Goal: Task Accomplishment & Management: Manage account settings

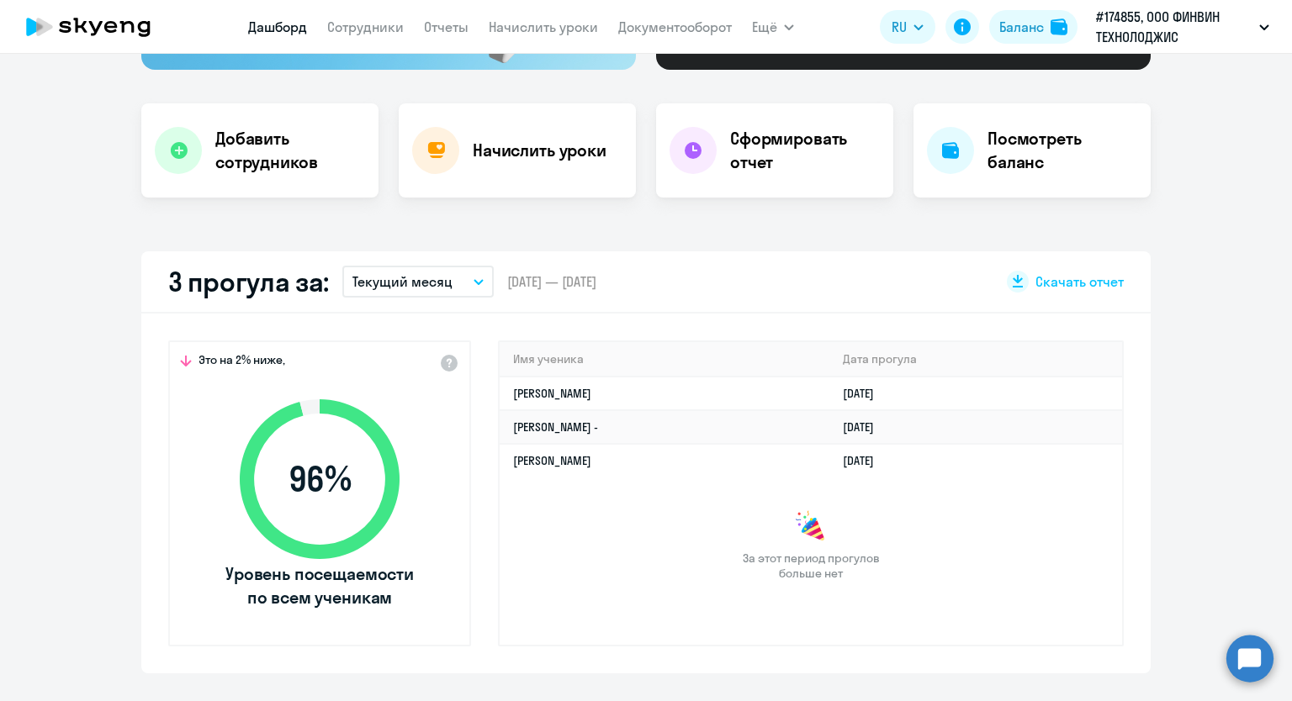
scroll to position [336, 0]
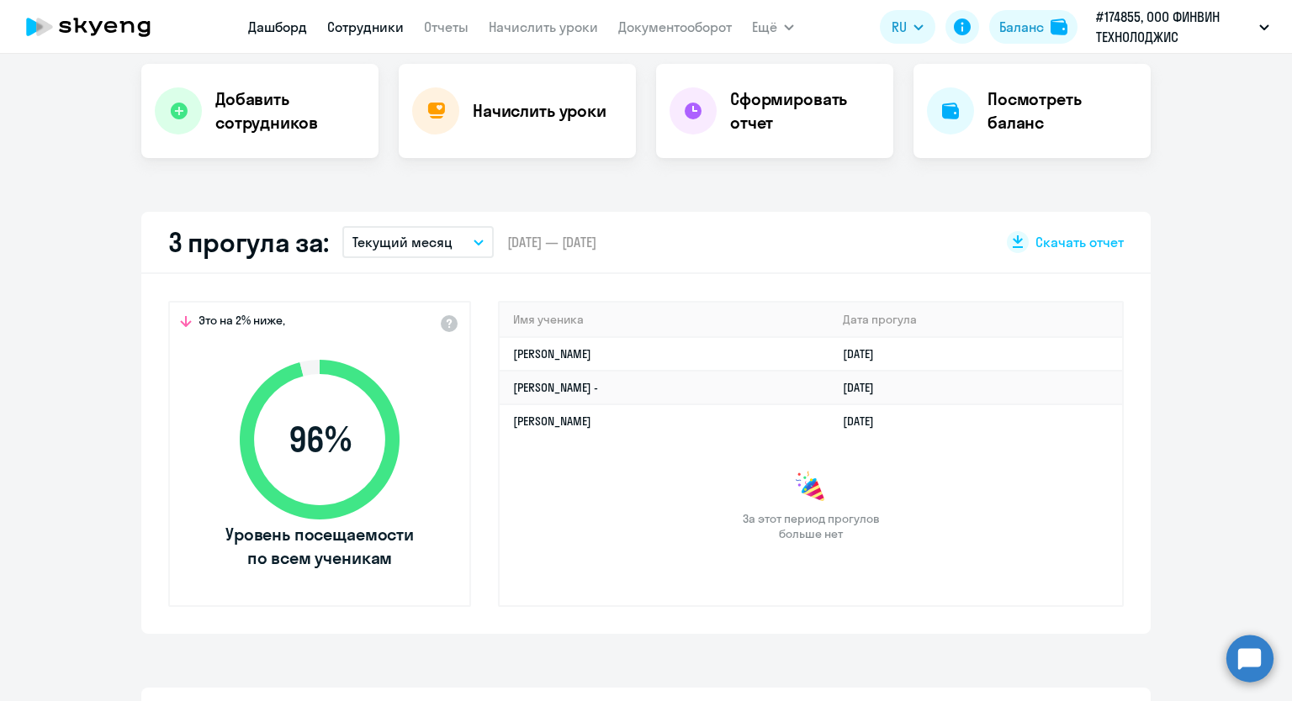
click at [352, 28] on link "Сотрудники" at bounding box center [365, 26] width 77 height 17
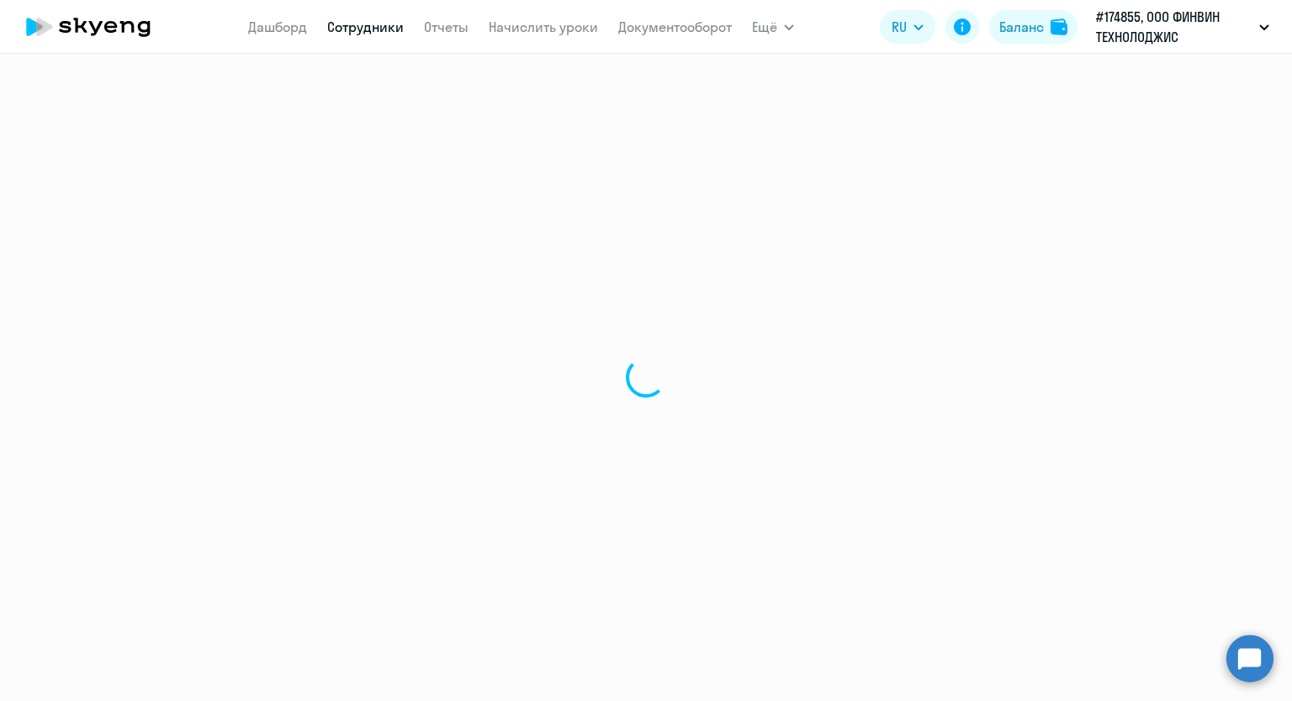
select select "30"
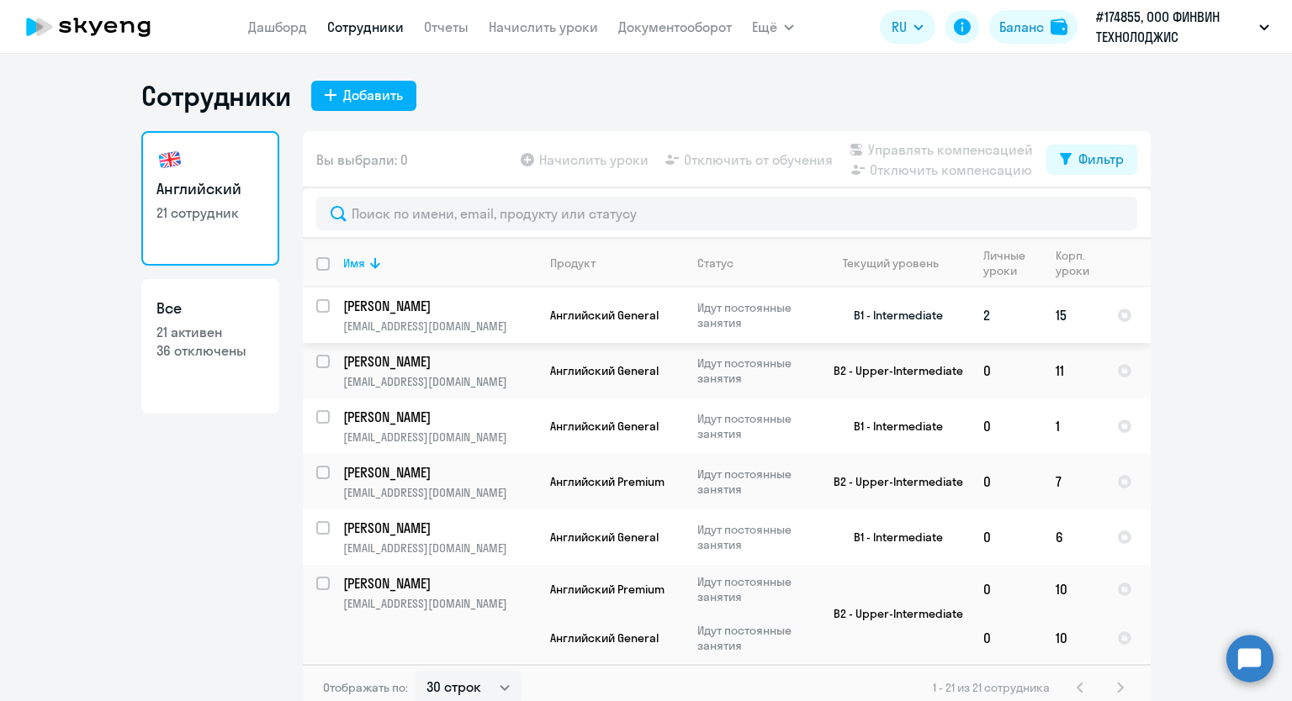
click at [320, 304] on input "select row 19029078" at bounding box center [333, 316] width 34 height 34
checkbox input "true"
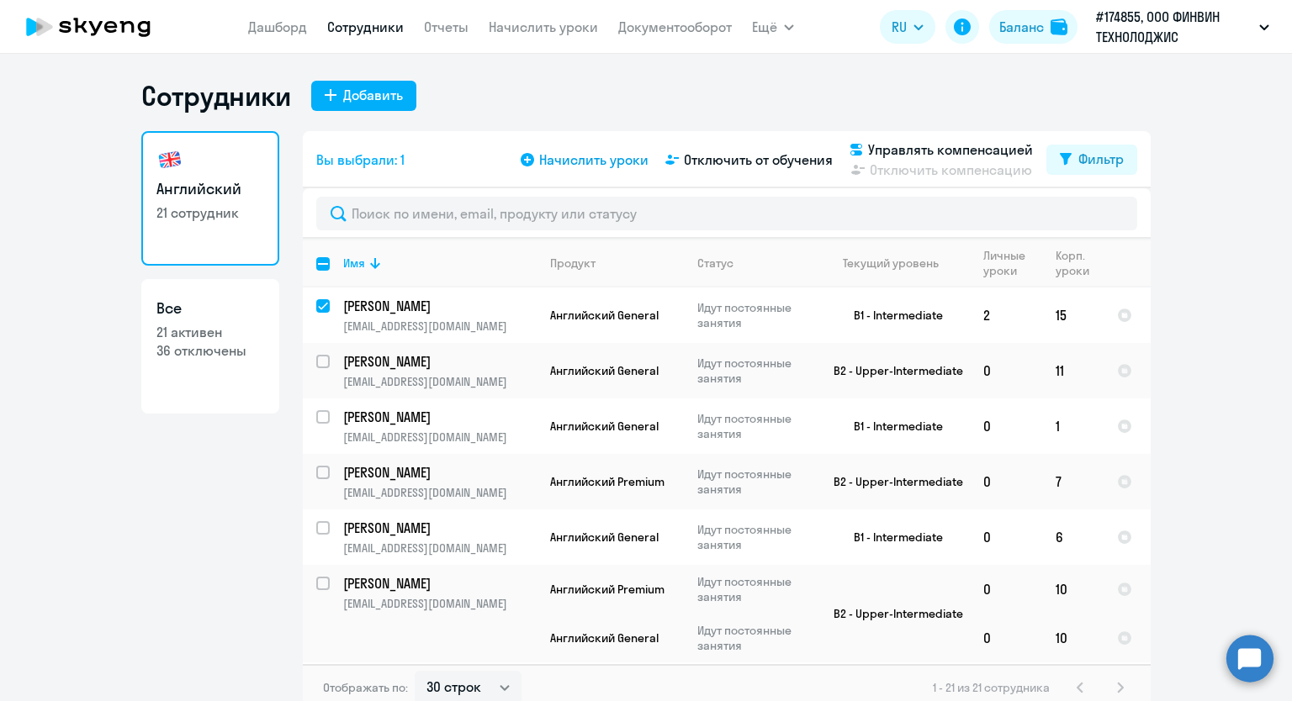
click at [539, 161] on span "Начислить уроки" at bounding box center [593, 160] width 109 height 20
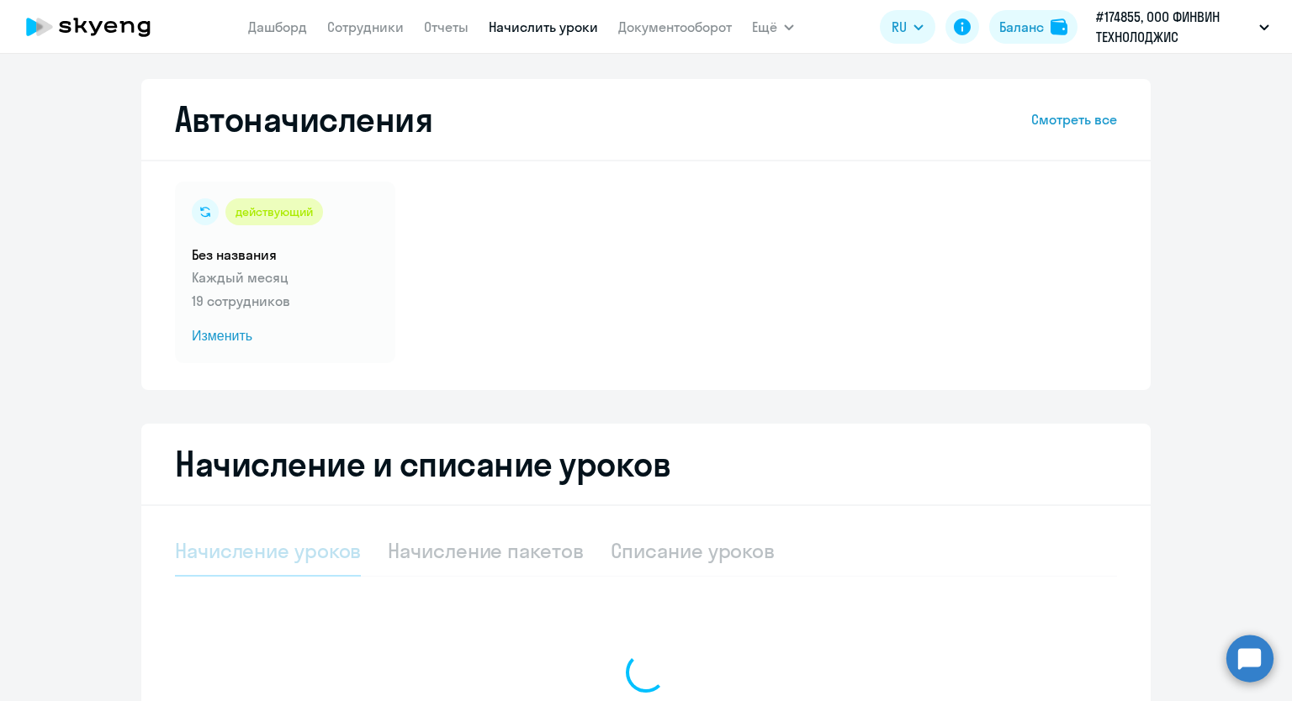
select select "10"
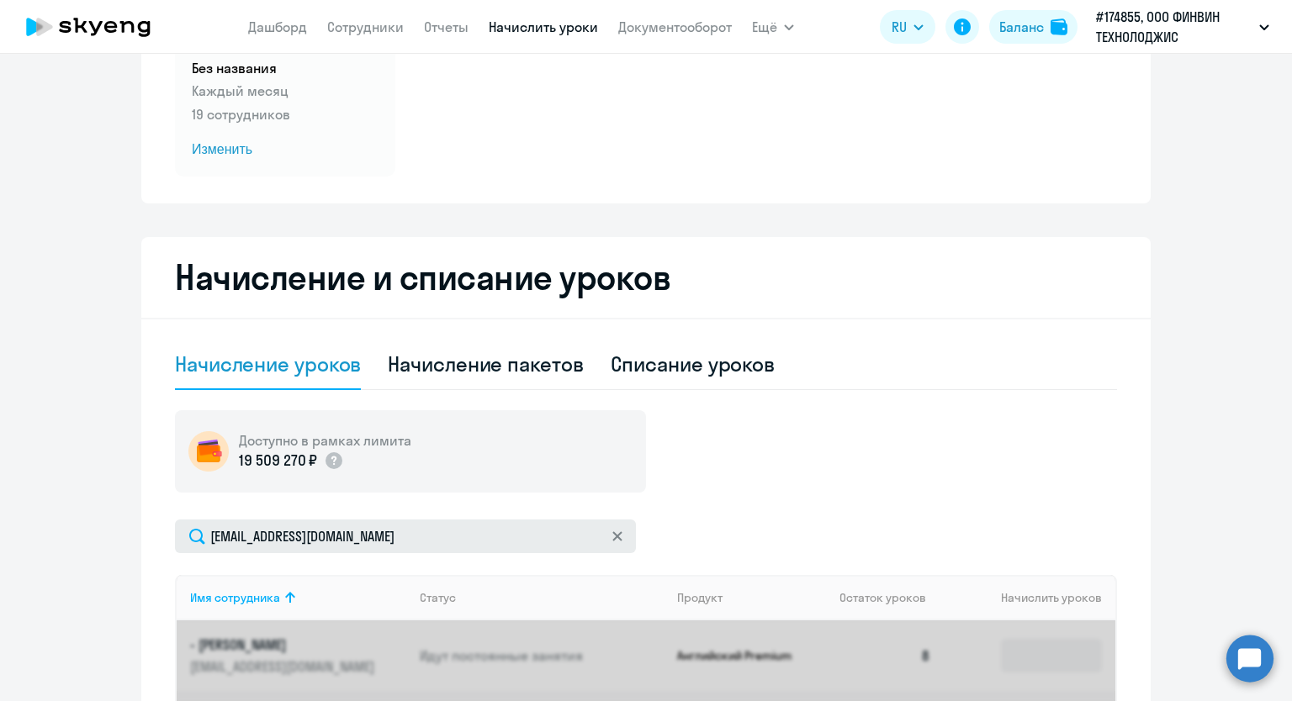
scroll to position [420, 0]
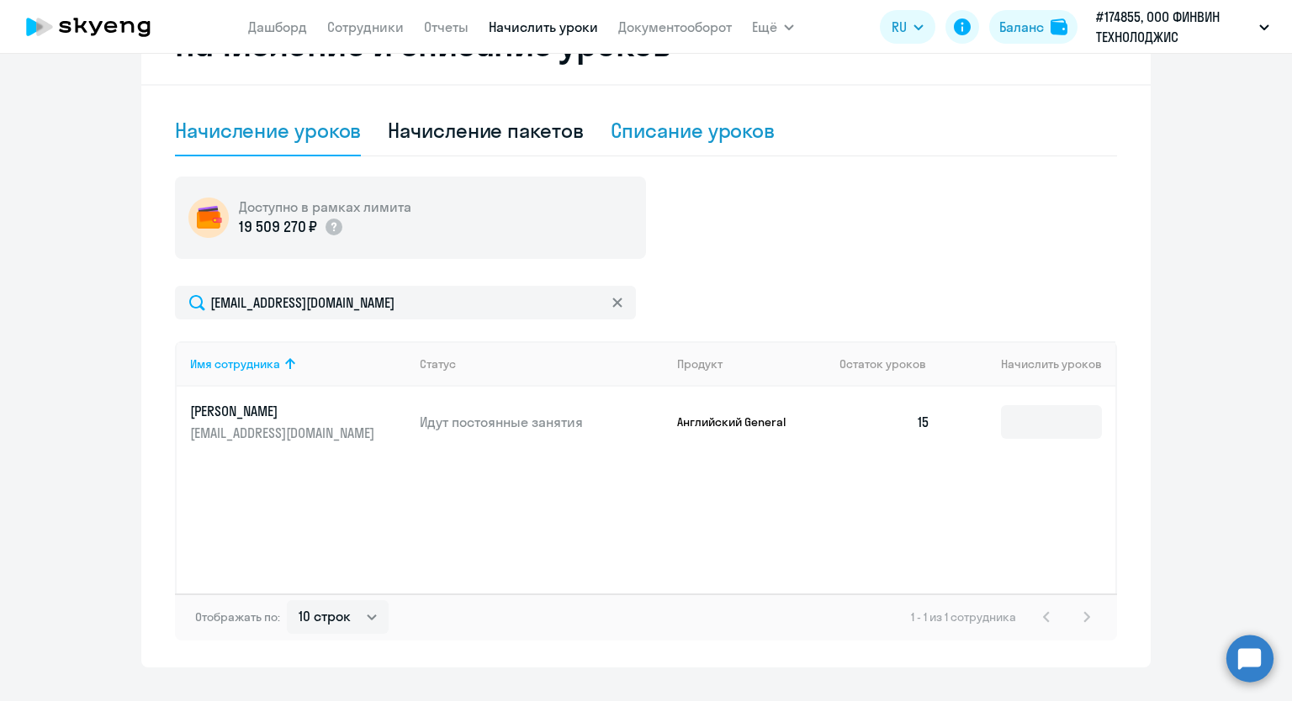
click at [611, 132] on div "Списание уроков" at bounding box center [692, 130] width 165 height 27
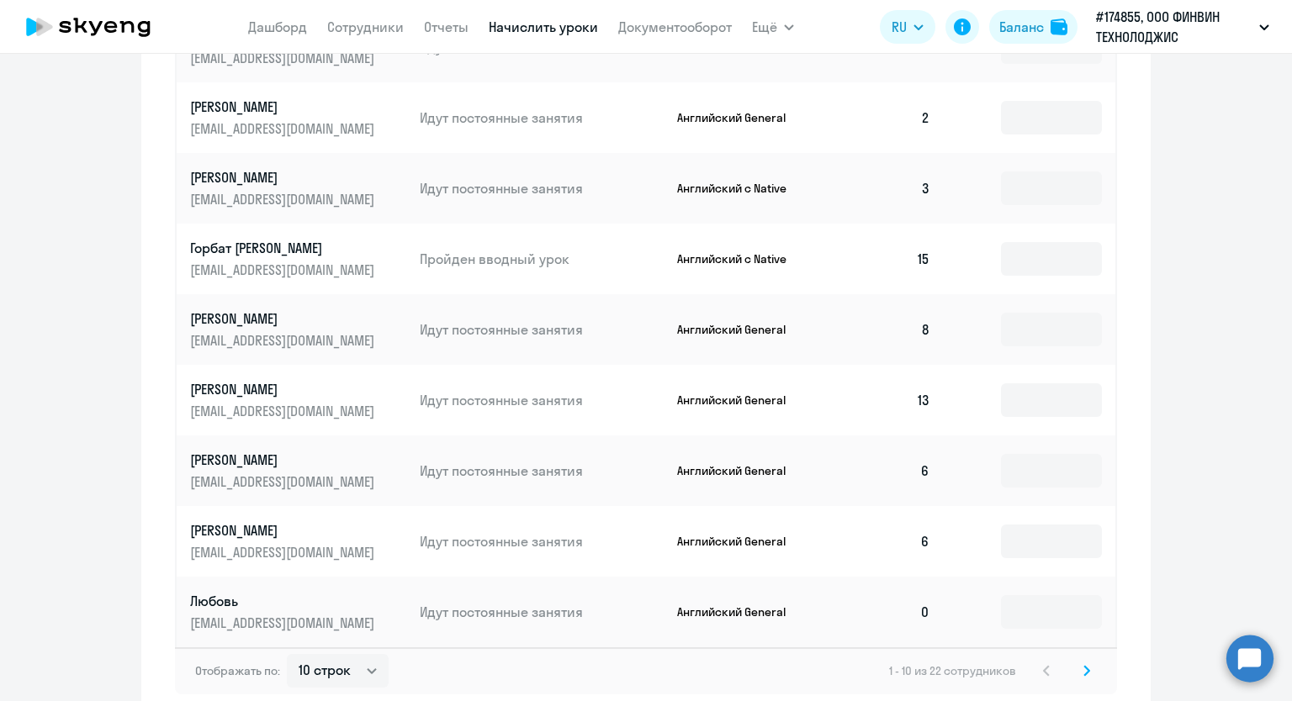
scroll to position [844, 0]
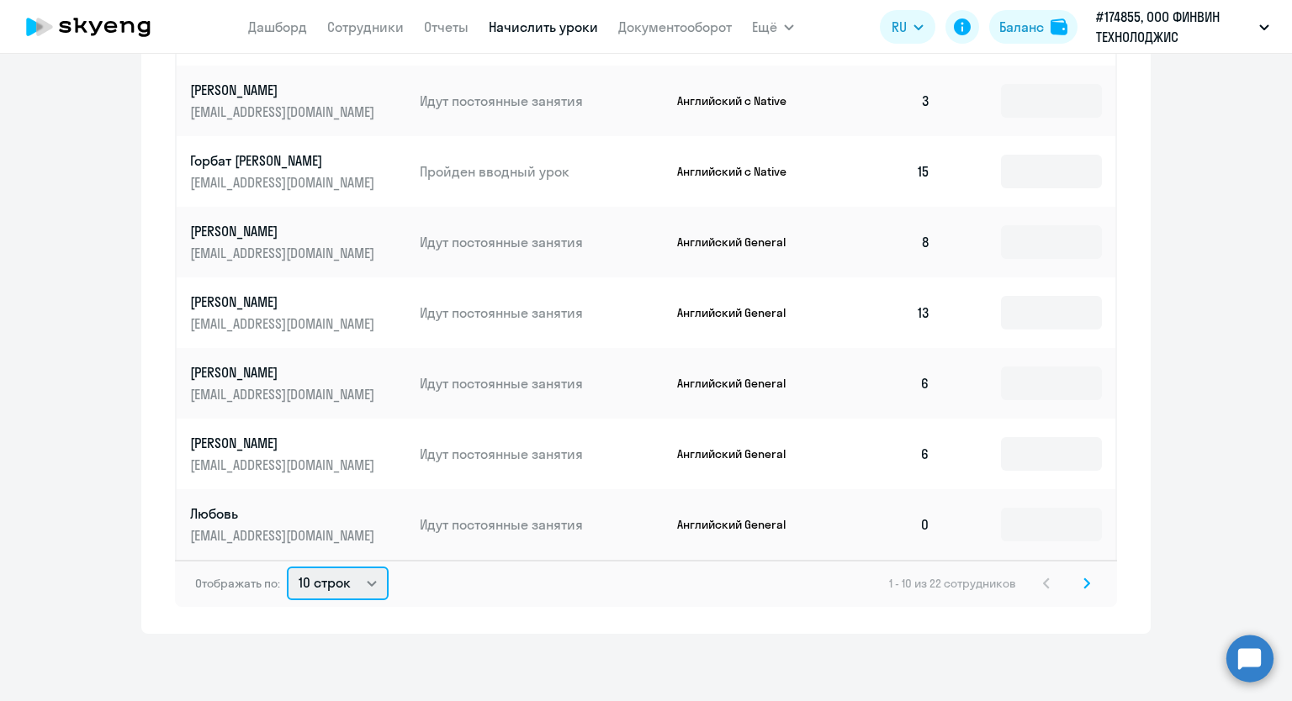
click at [359, 576] on select "10 строк 30 строк 50 строк" at bounding box center [338, 584] width 102 height 34
select select "30"
click at [287, 567] on select "10 строк 30 строк 50 строк" at bounding box center [338, 584] width 102 height 34
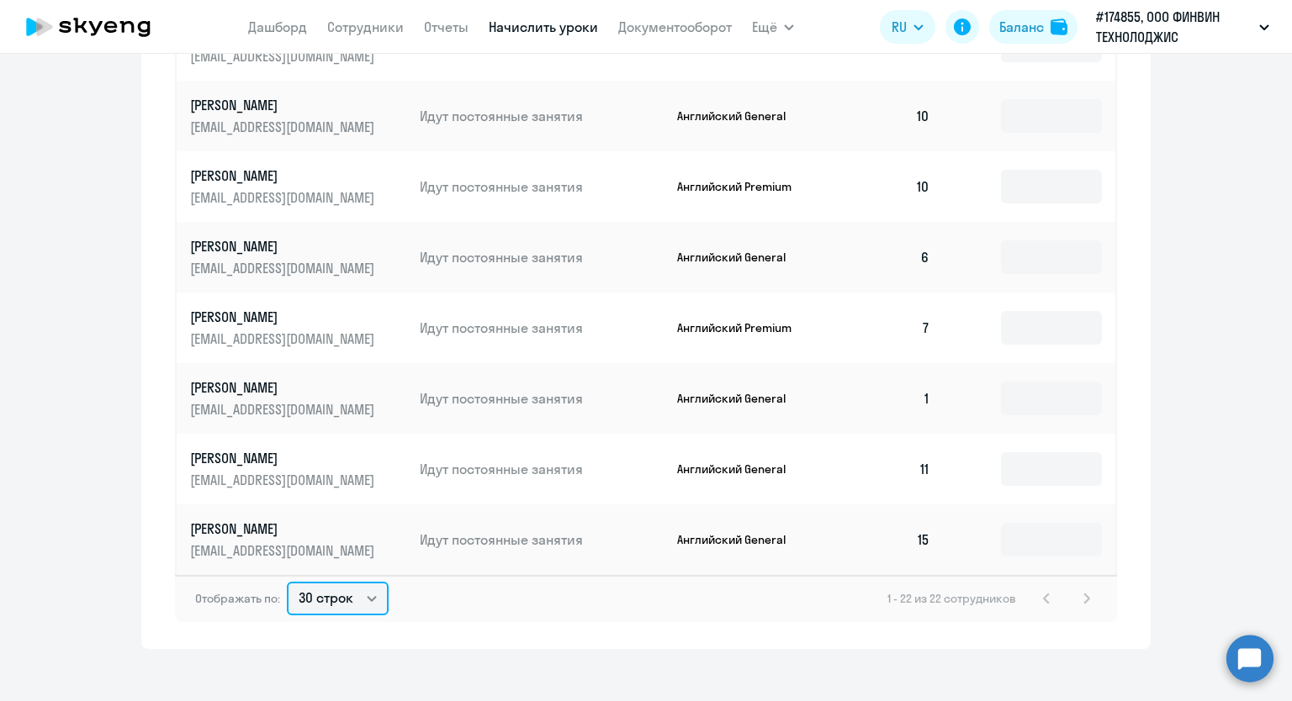
scroll to position [859, 0]
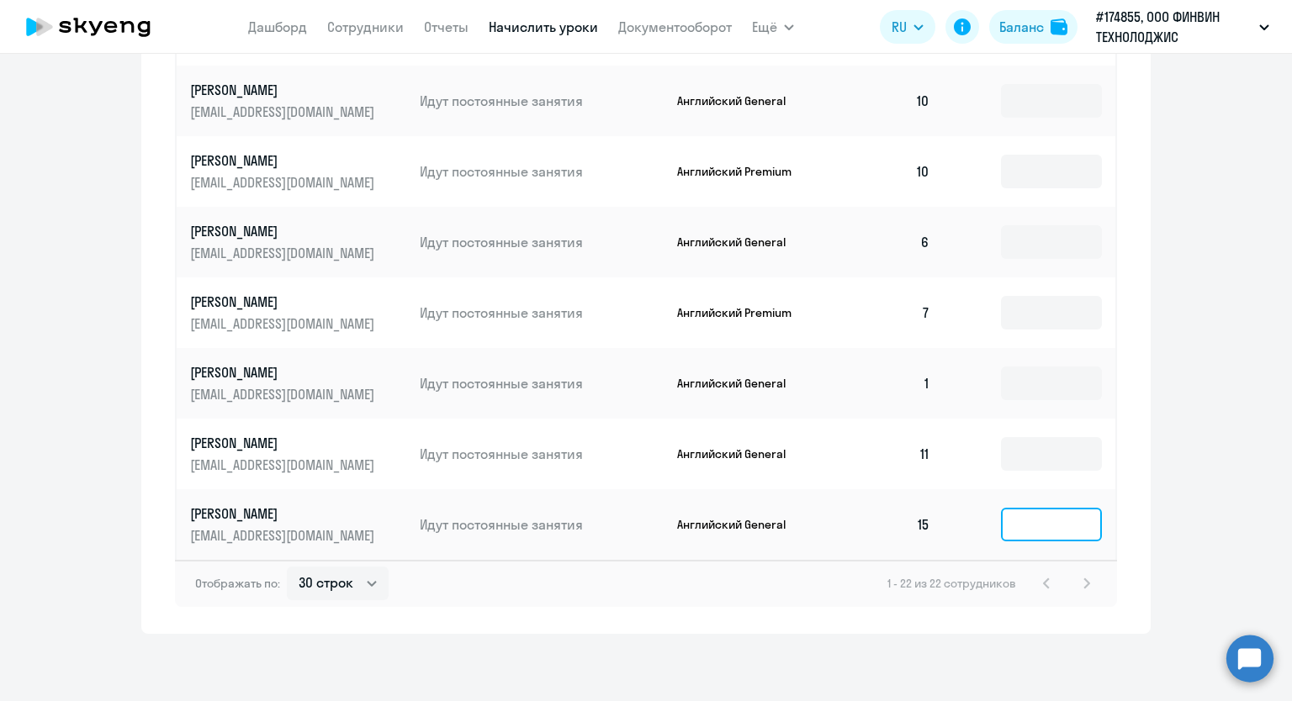
click at [1030, 514] on input at bounding box center [1051, 525] width 101 height 34
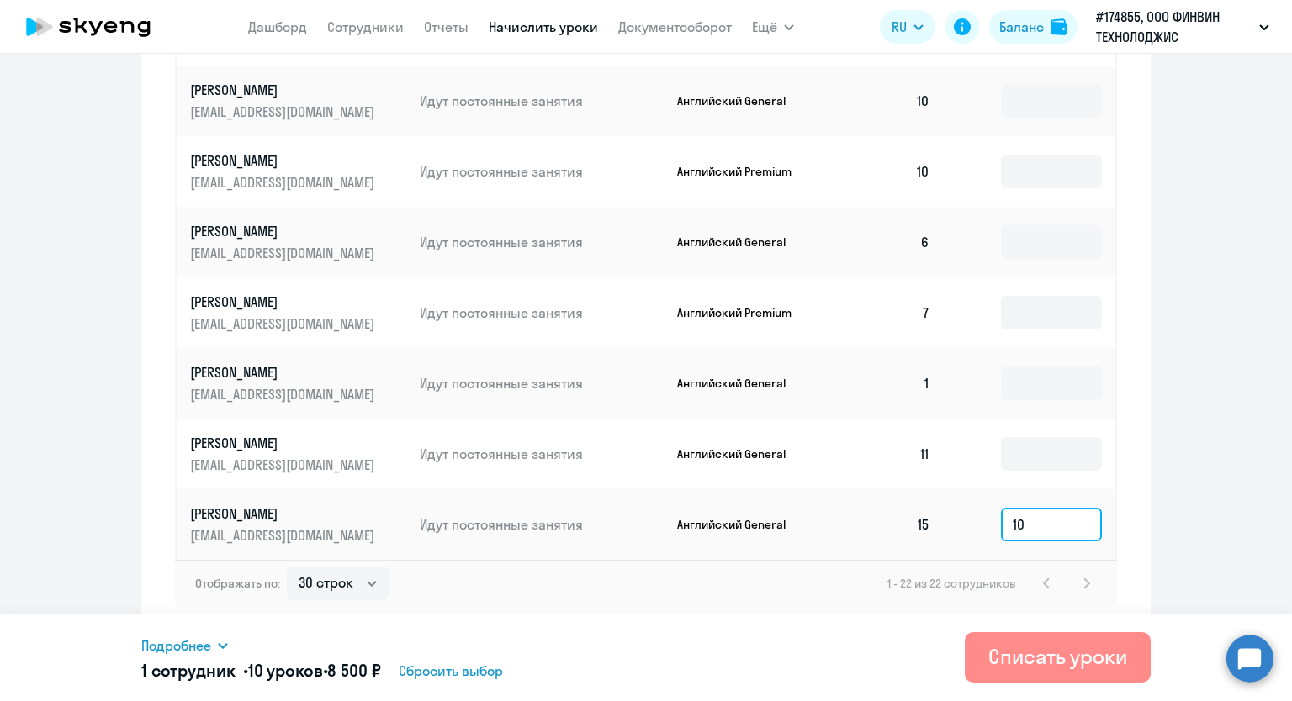
type input "10"
click at [1046, 657] on div "Списать уроки" at bounding box center [1057, 656] width 139 height 27
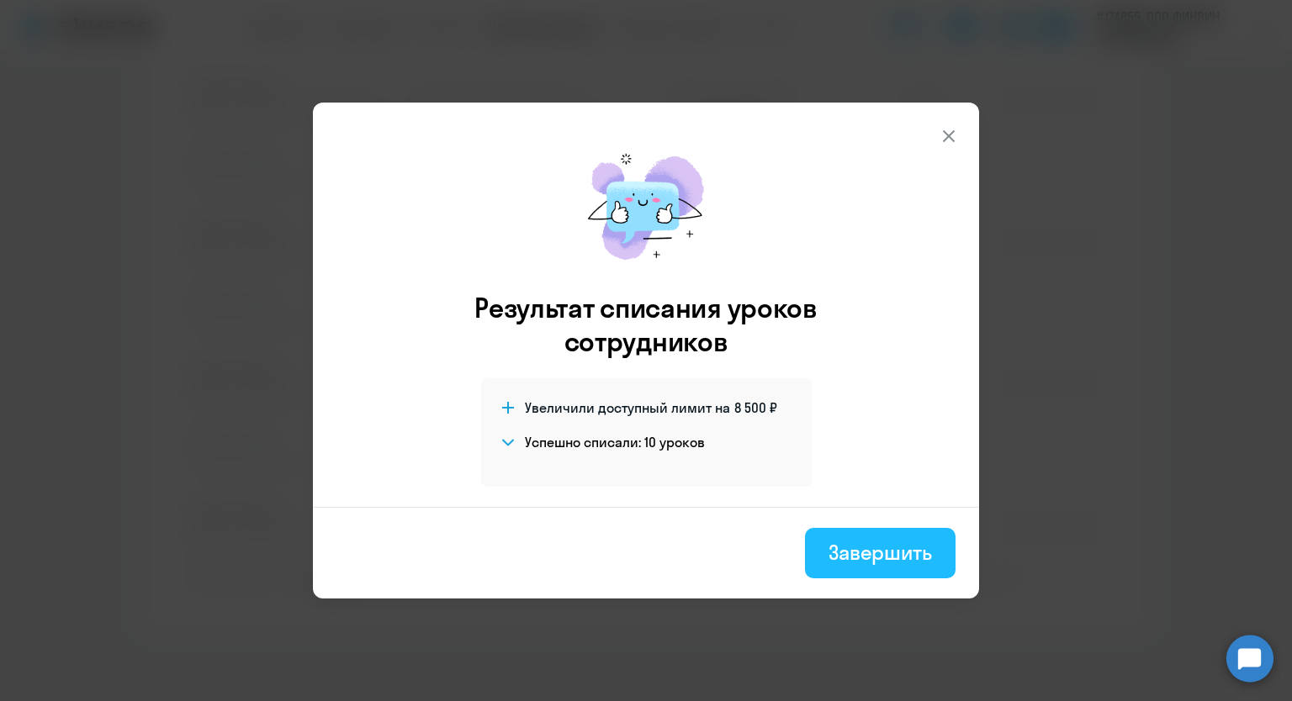
click at [885, 551] on div "Завершить" at bounding box center [879, 552] width 103 height 27
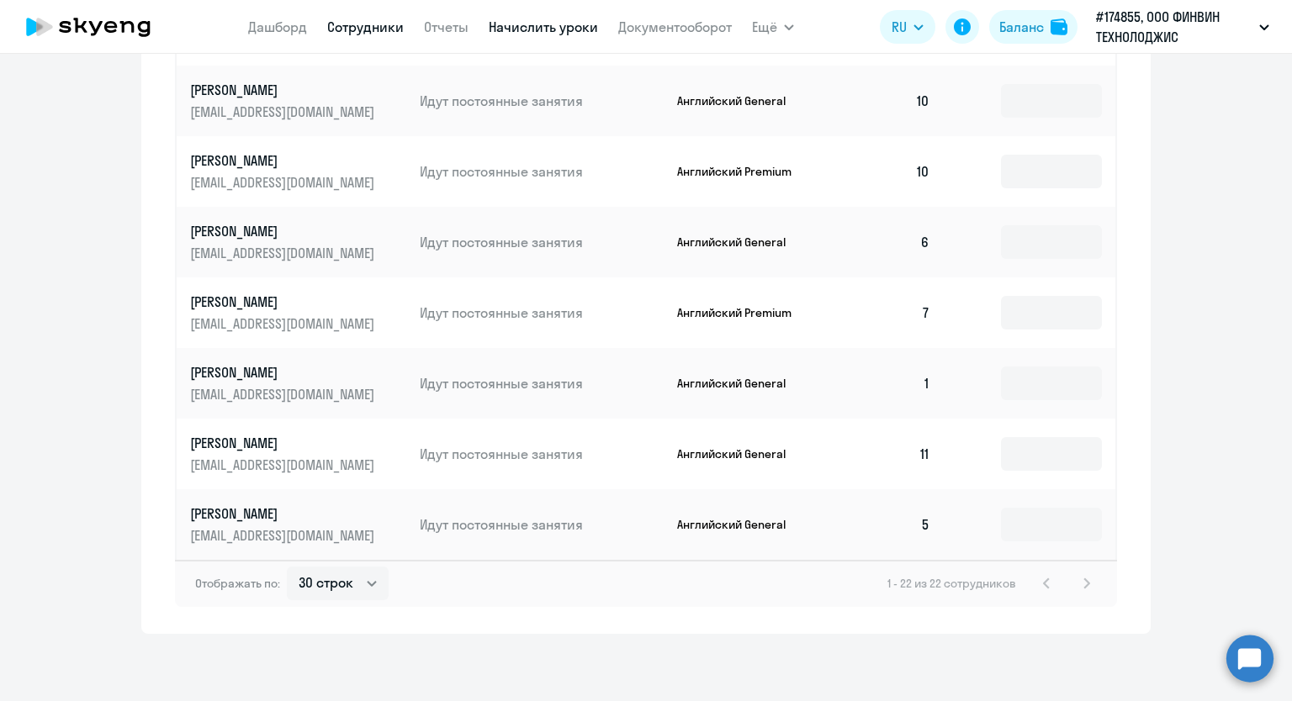
click at [343, 29] on link "Сотрудники" at bounding box center [365, 26] width 77 height 17
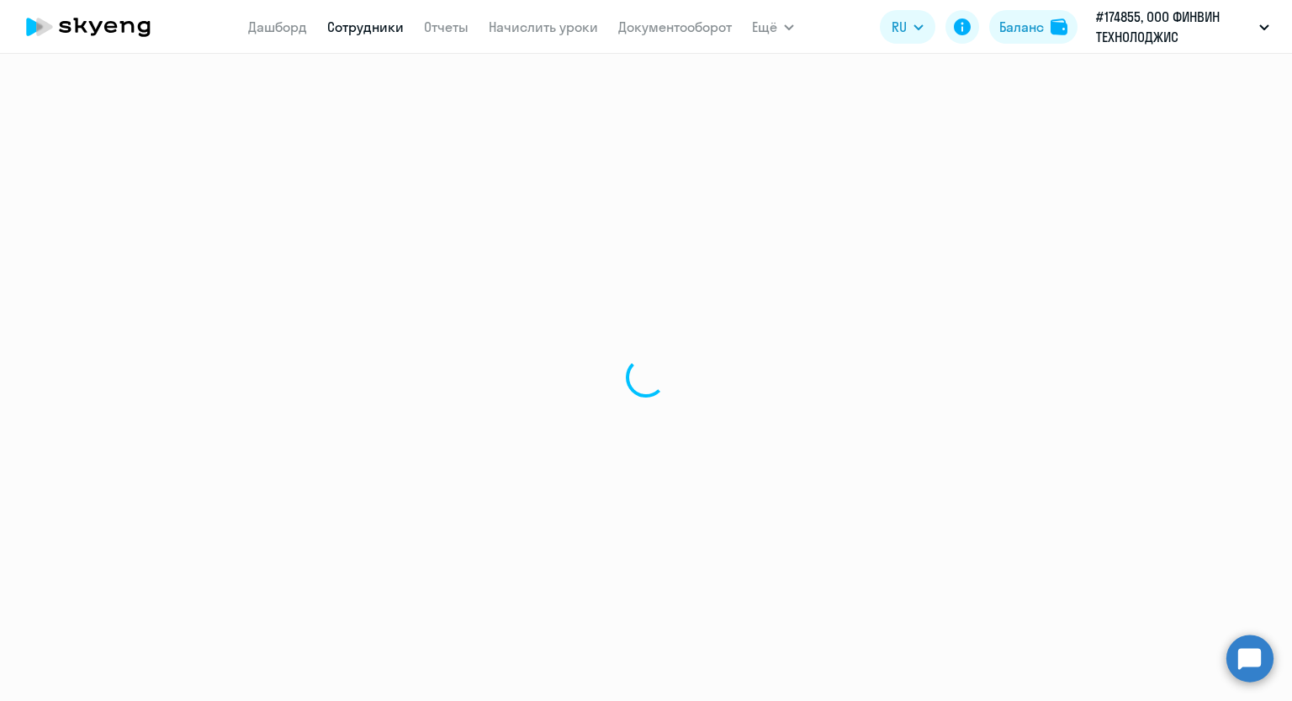
select select "30"
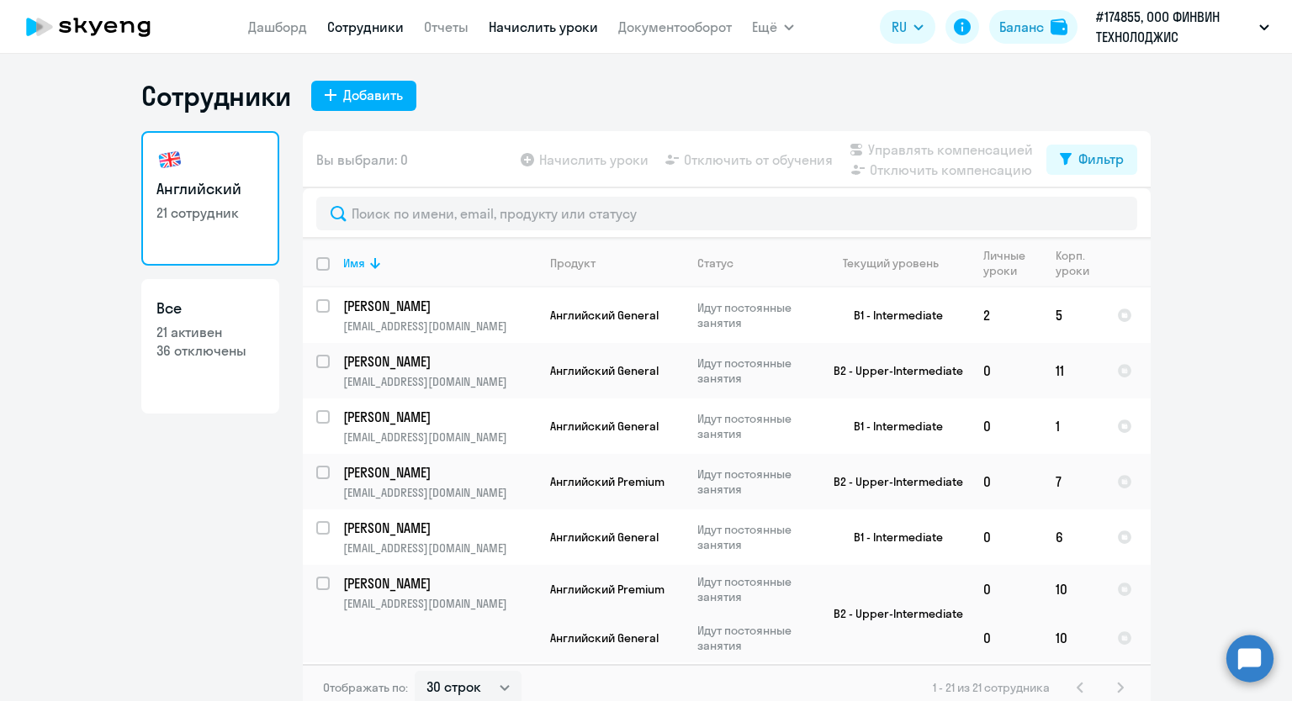
click at [500, 24] on link "Начислить уроки" at bounding box center [543, 26] width 109 height 17
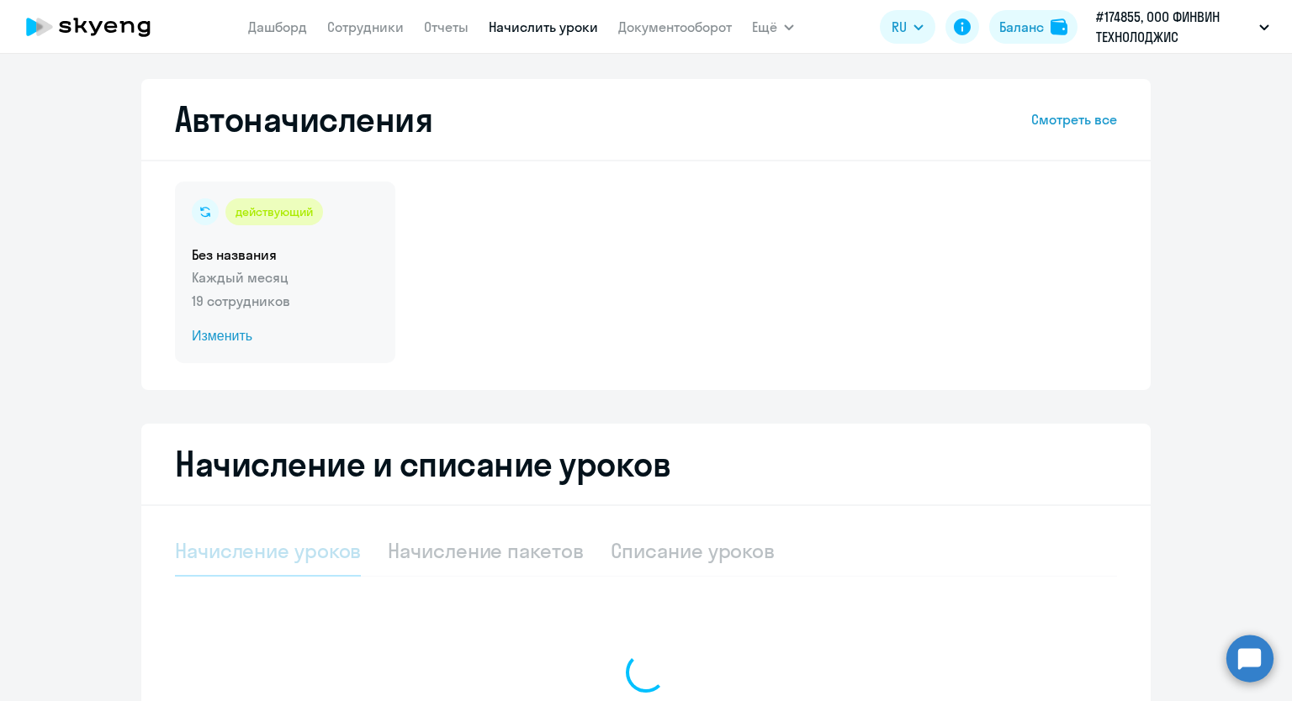
select select "10"
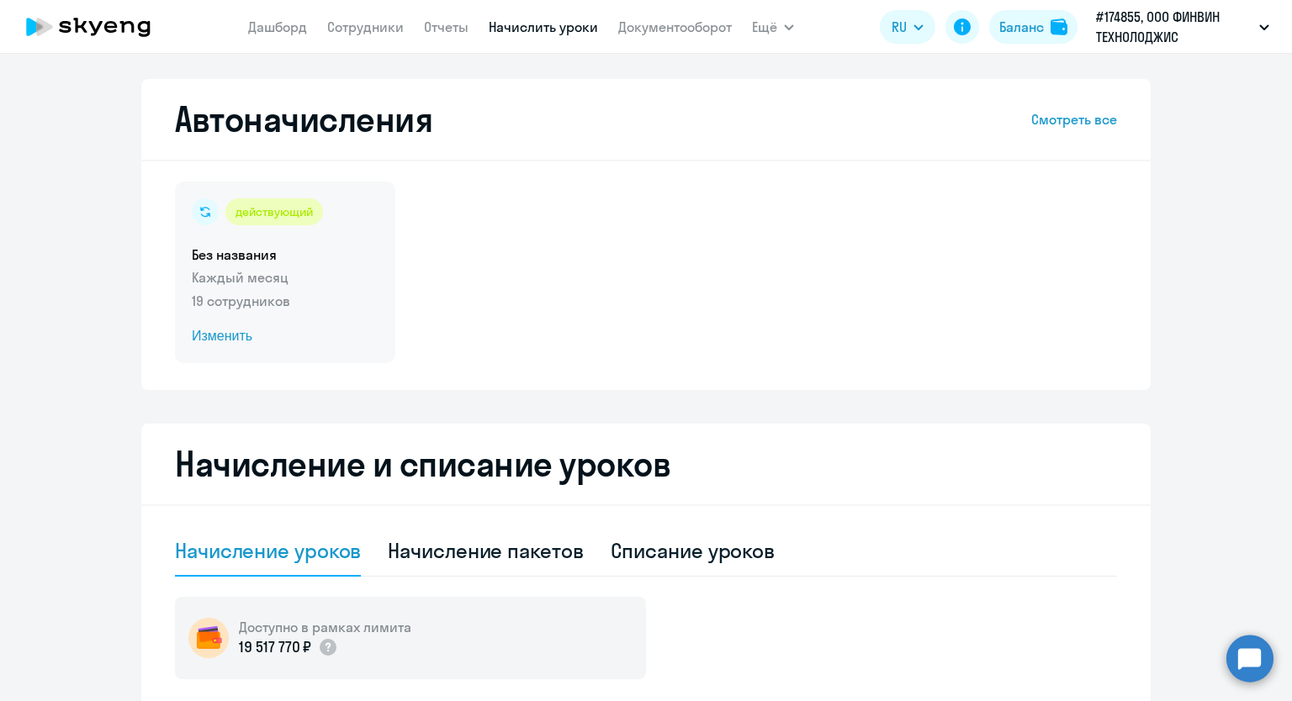
click at [223, 340] on span "Изменить" at bounding box center [285, 336] width 187 height 20
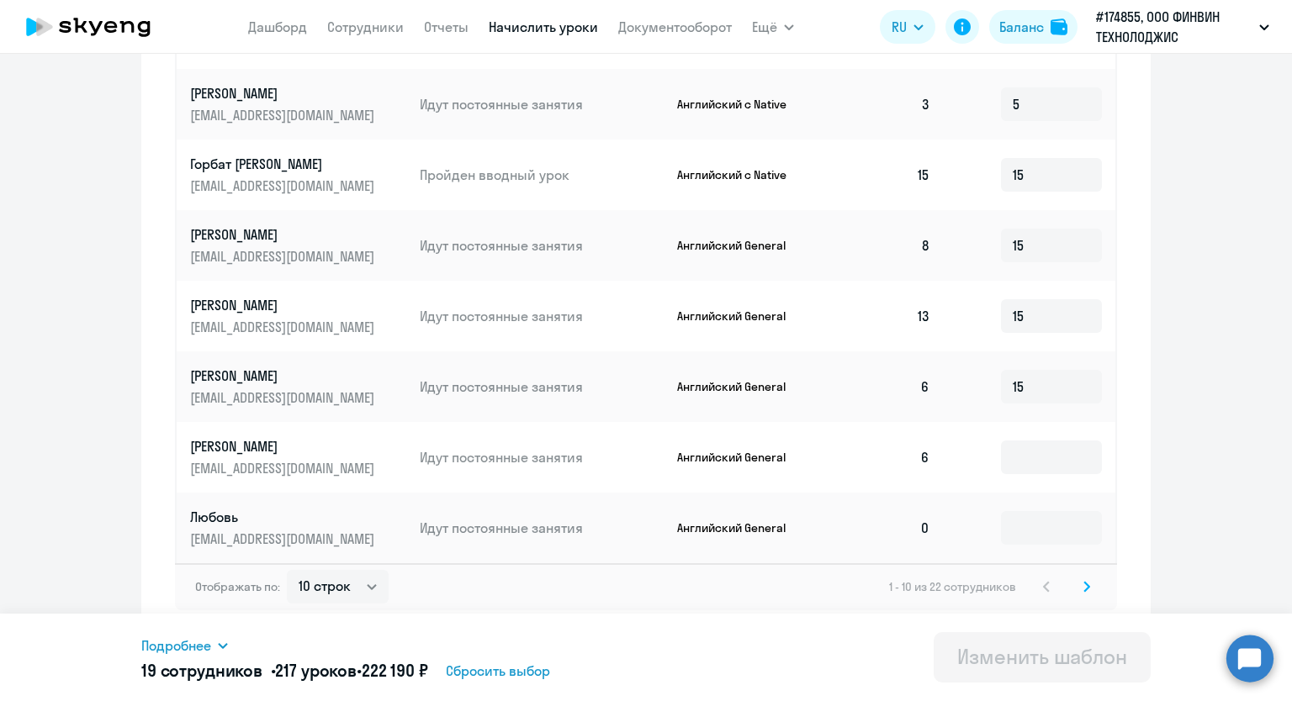
scroll to position [861, 0]
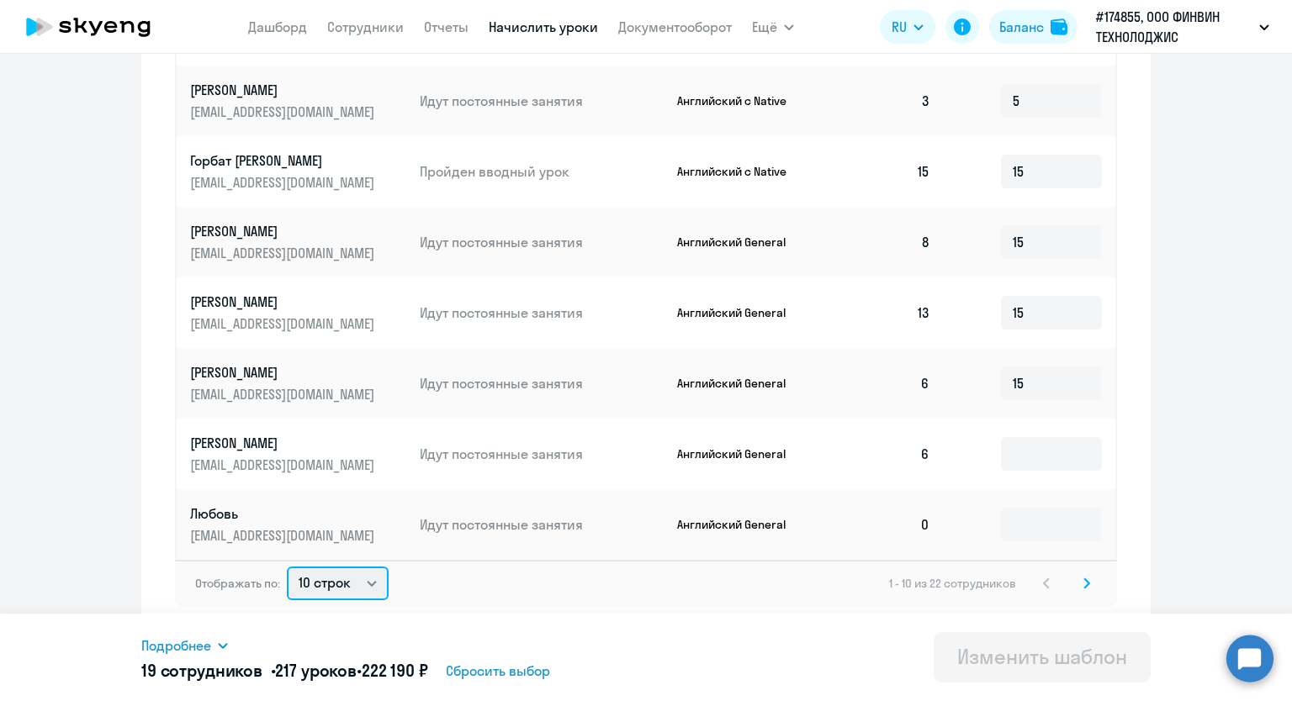
click at [376, 583] on select "10 строк 30 строк 50 строк" at bounding box center [338, 584] width 102 height 34
select select "30"
click at [287, 567] on select "10 строк 30 строк 50 строк" at bounding box center [338, 584] width 102 height 34
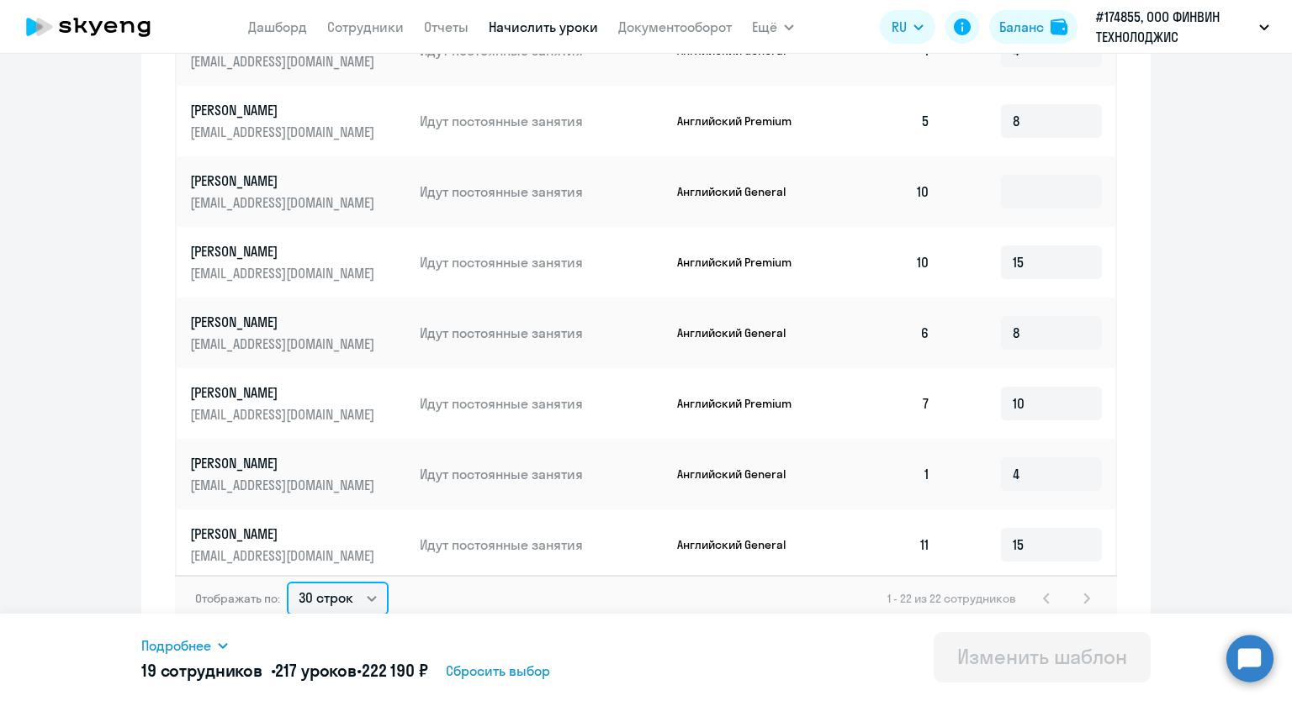
scroll to position [832, 0]
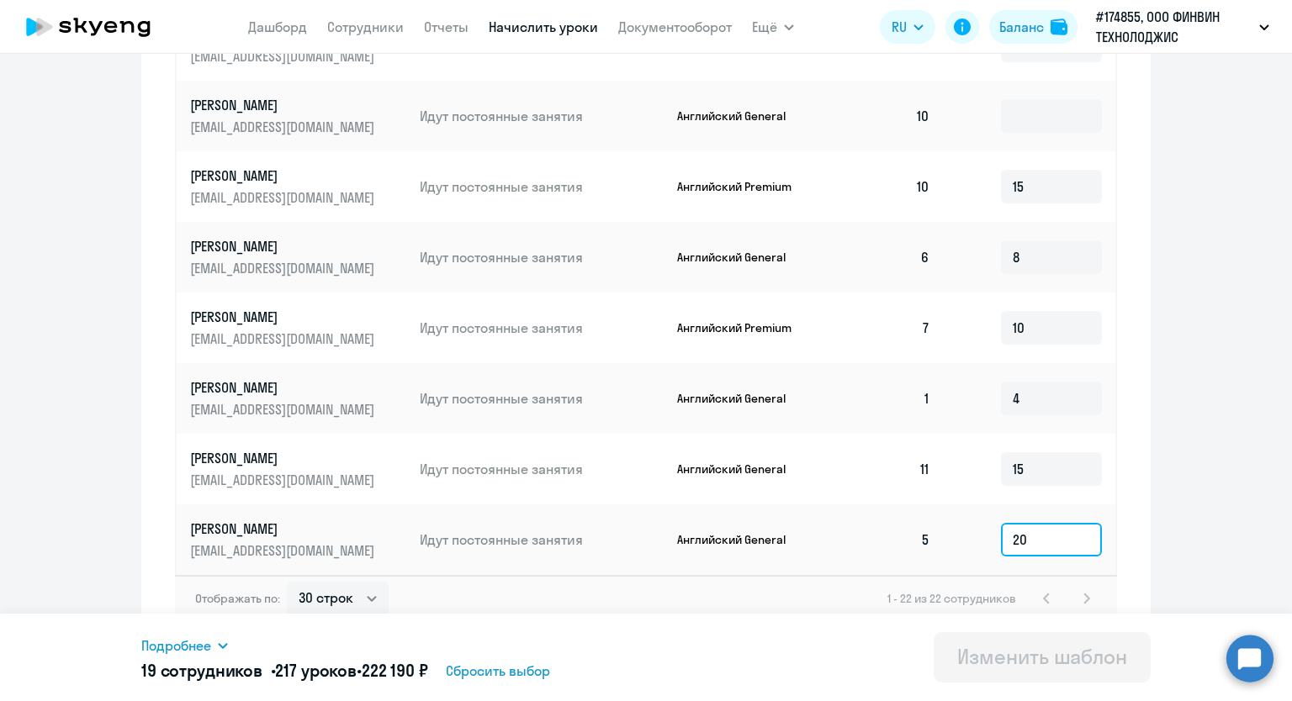
drag, startPoint x: 1017, startPoint y: 539, endPoint x: 992, endPoint y: 539, distance: 24.4
click at [1001, 539] on input "20" at bounding box center [1051, 540] width 101 height 34
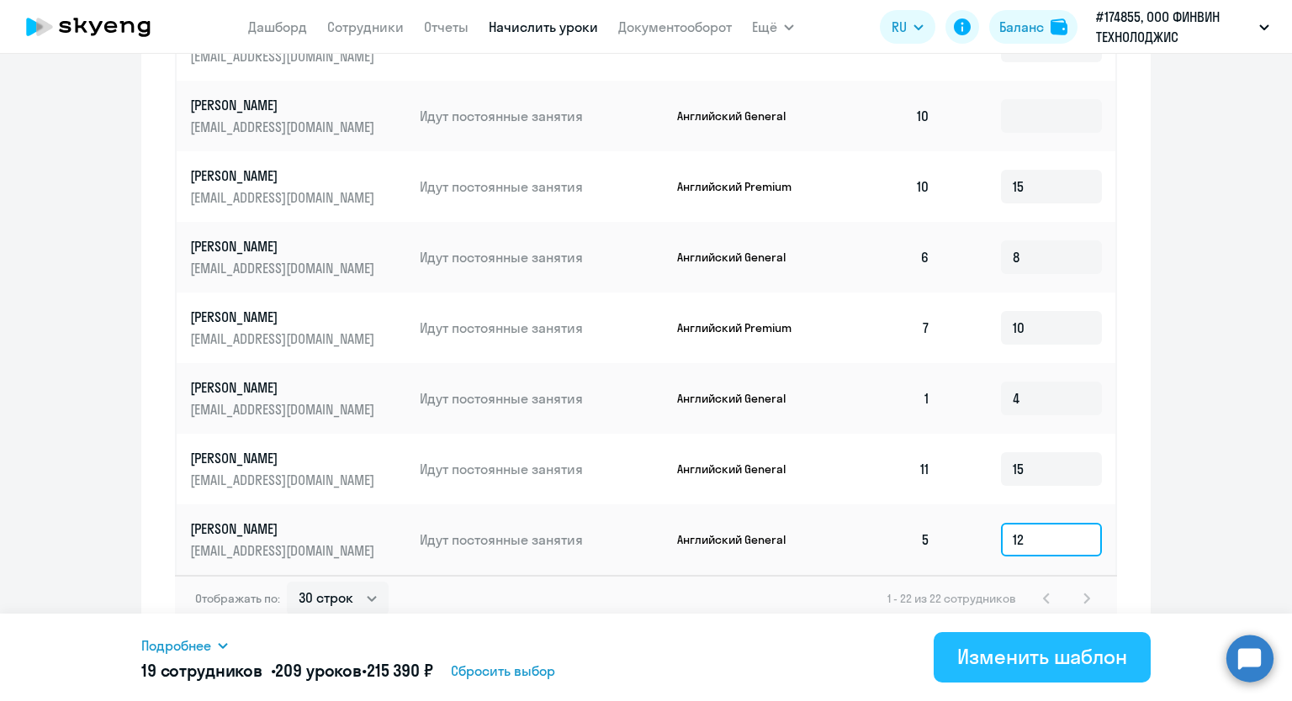
type input "12"
click at [1026, 674] on button "Изменить шаблон" at bounding box center [1041, 657] width 217 height 50
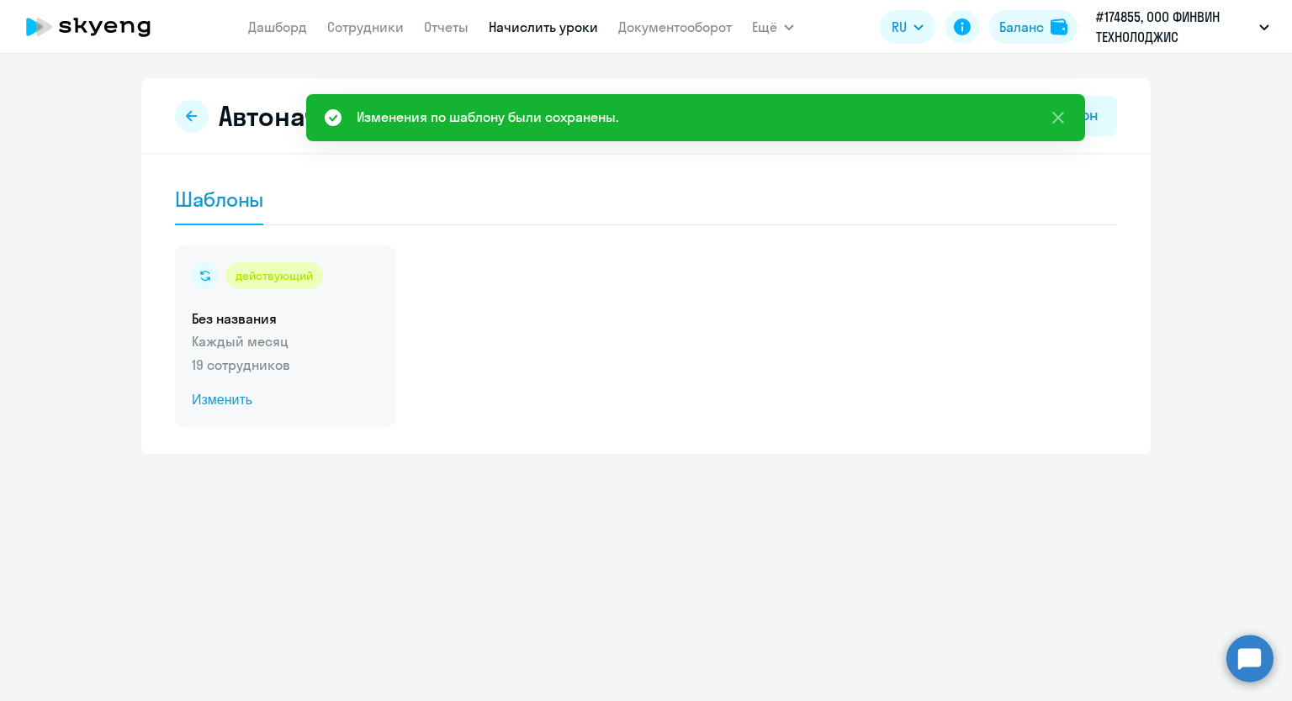
click at [229, 349] on p "Каждый месяц" at bounding box center [285, 341] width 187 height 20
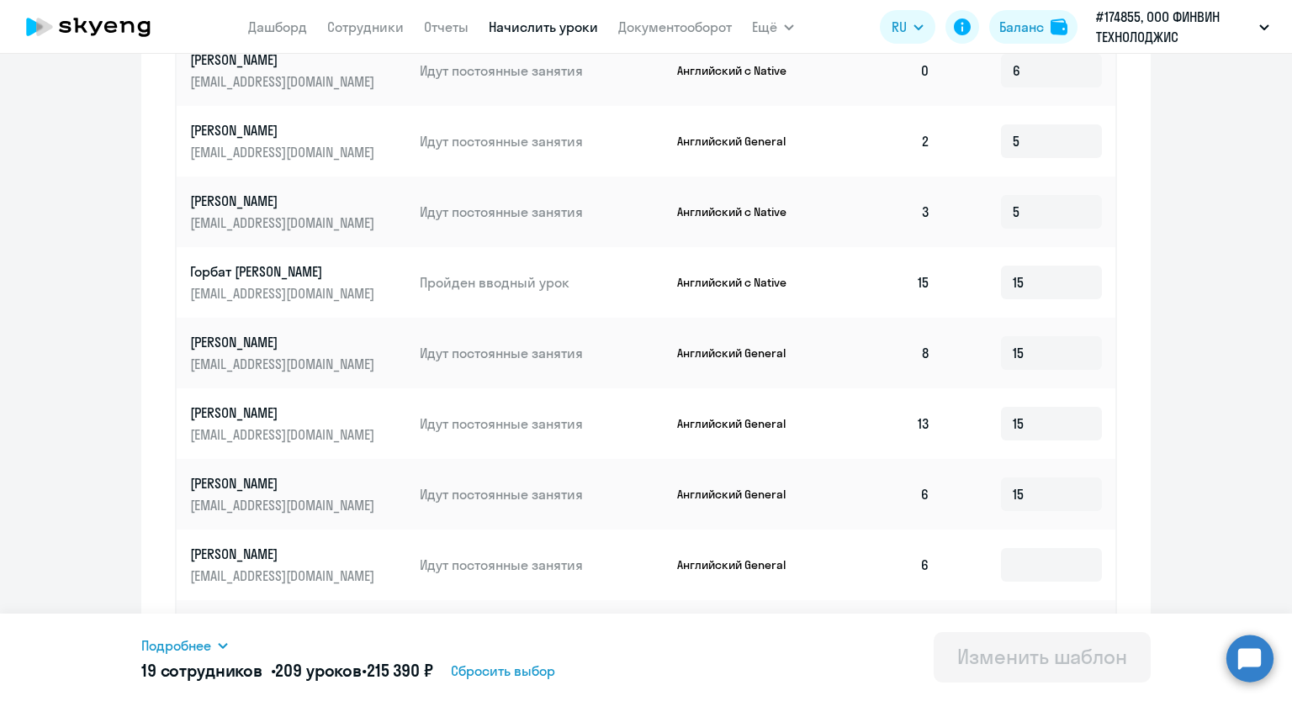
scroll to position [861, 0]
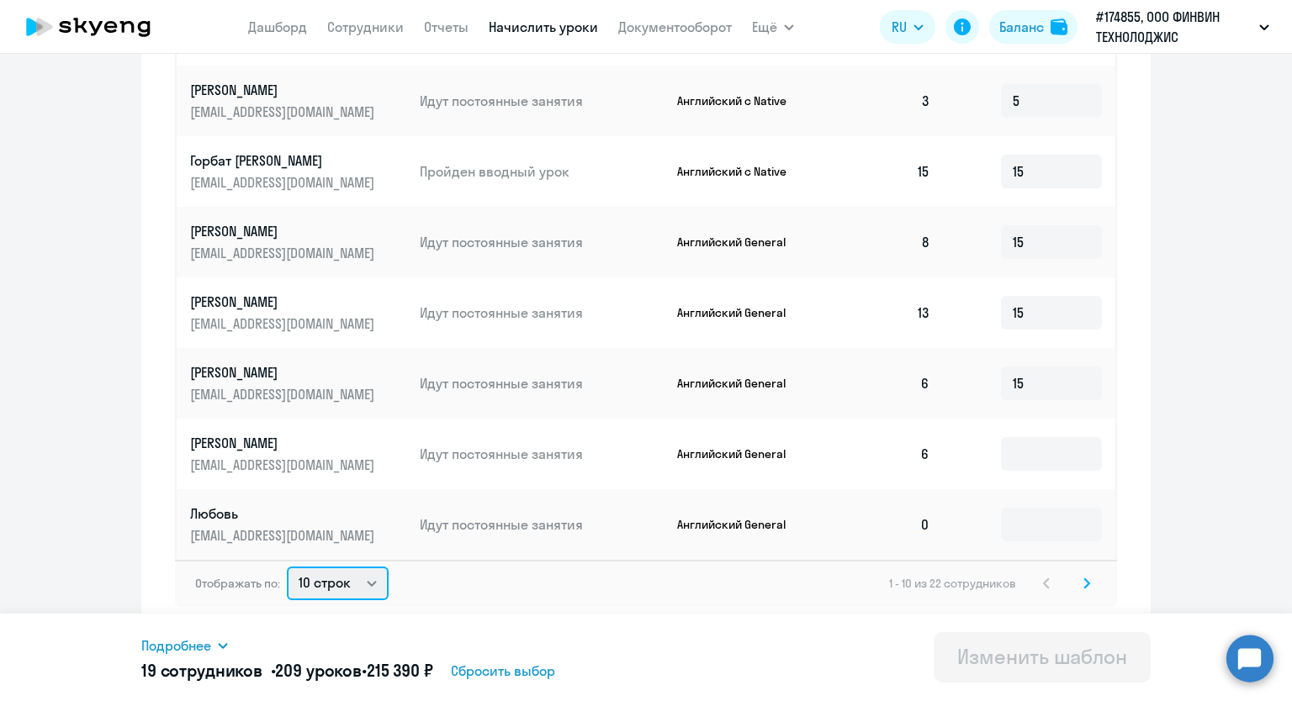
click at [373, 584] on select "10 строк 30 строк 50 строк" at bounding box center [338, 584] width 102 height 34
select select "30"
click at [287, 567] on select "10 строк 30 строк 50 строк" at bounding box center [338, 584] width 102 height 34
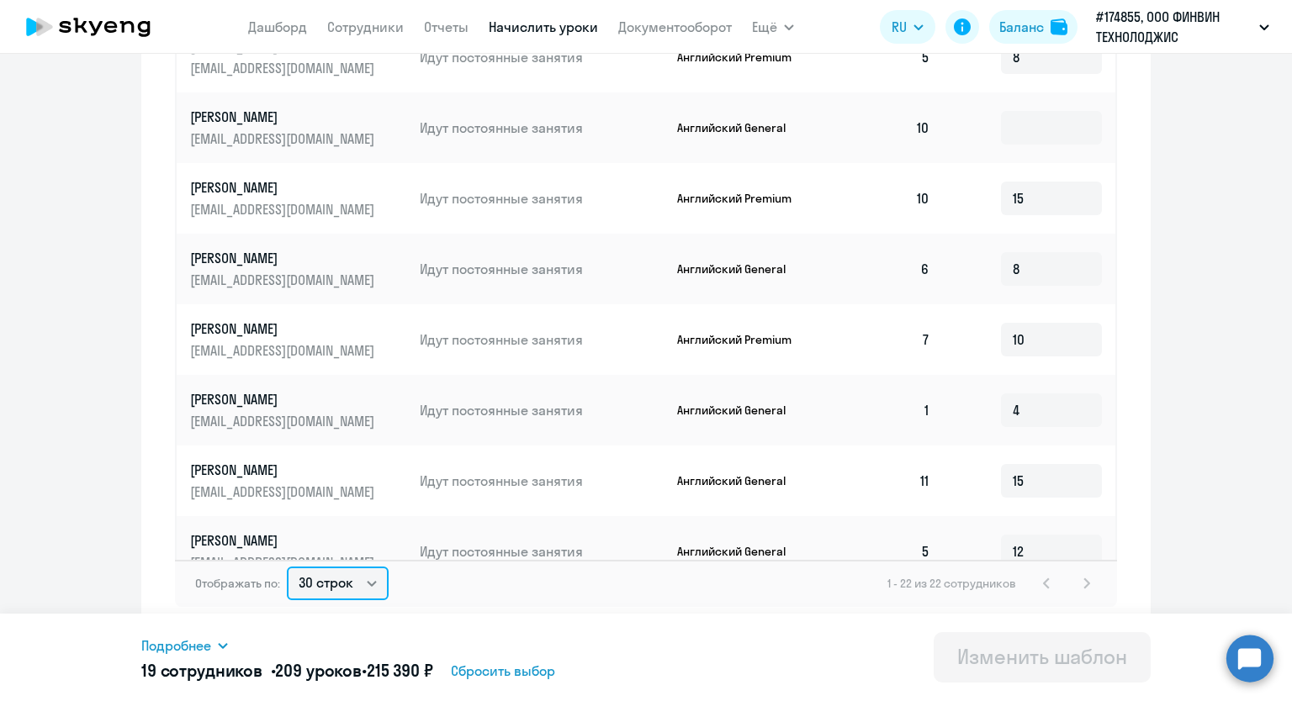
scroll to position [832, 0]
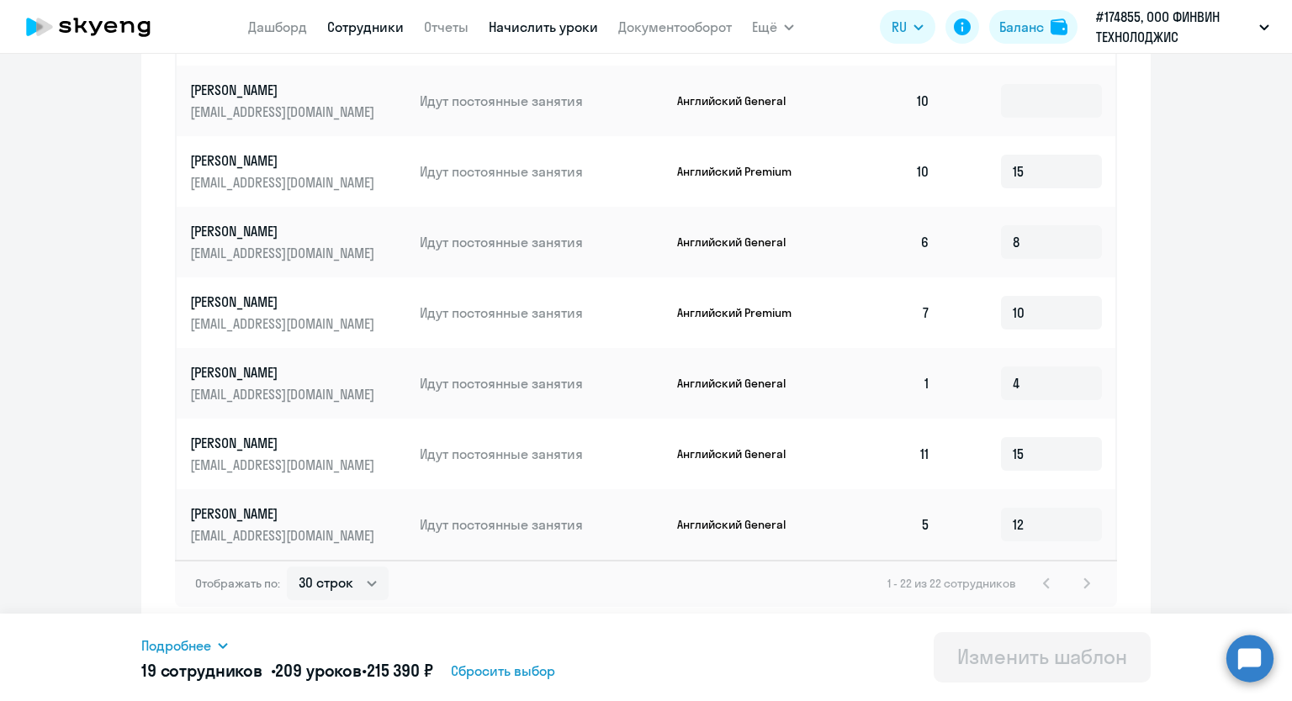
click at [344, 29] on link "Сотрудники" at bounding box center [365, 26] width 77 height 17
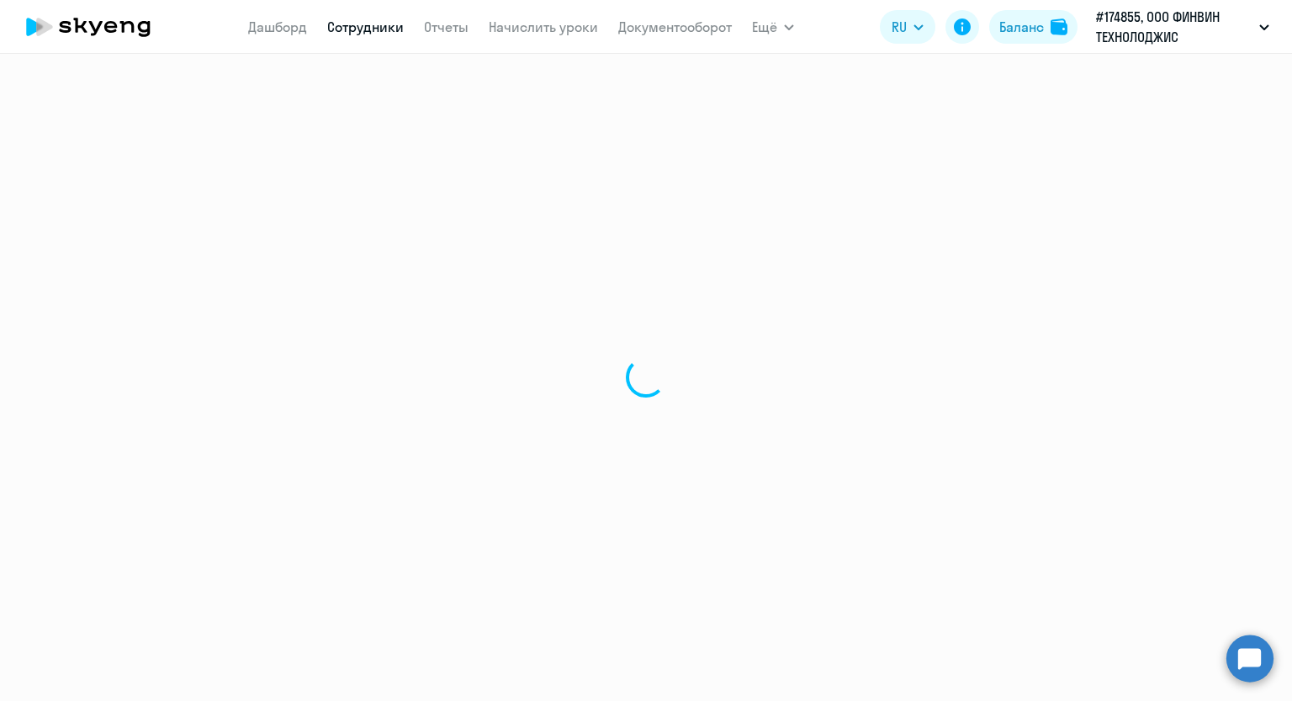
select select "30"
